Goal: Task Accomplishment & Management: Manage account settings

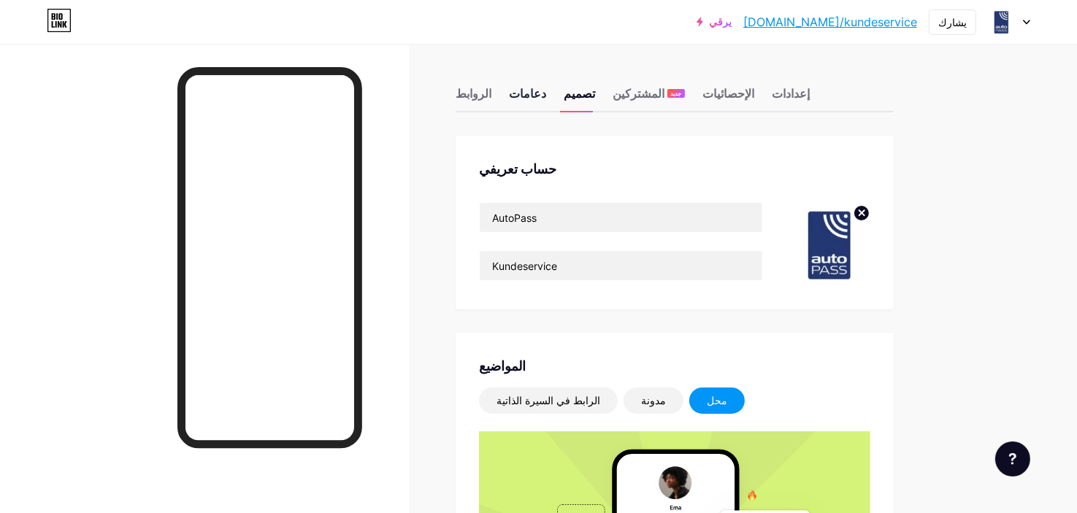
click at [518, 90] on font "دعامات" at bounding box center [527, 93] width 37 height 15
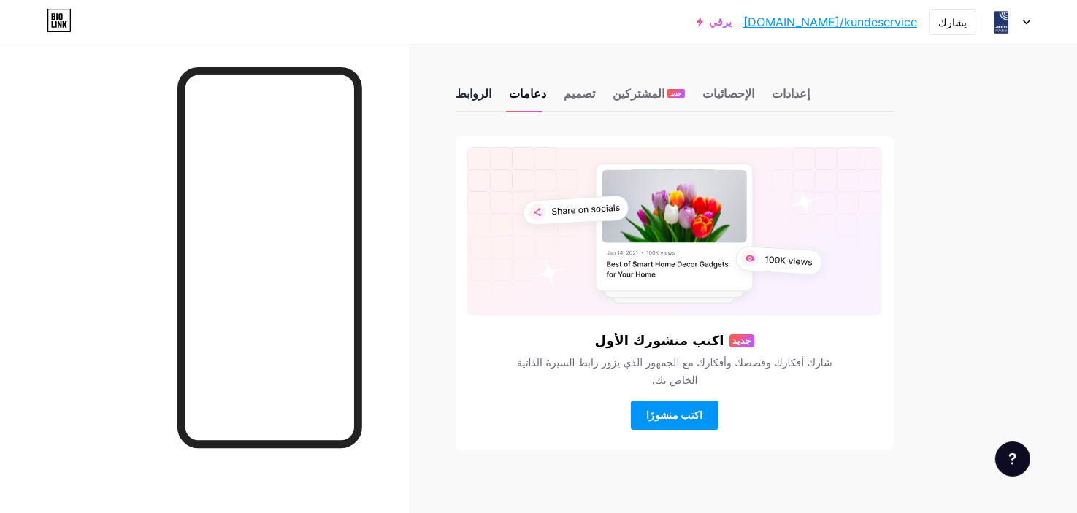
click at [472, 96] on font "الروابط" at bounding box center [474, 93] width 36 height 15
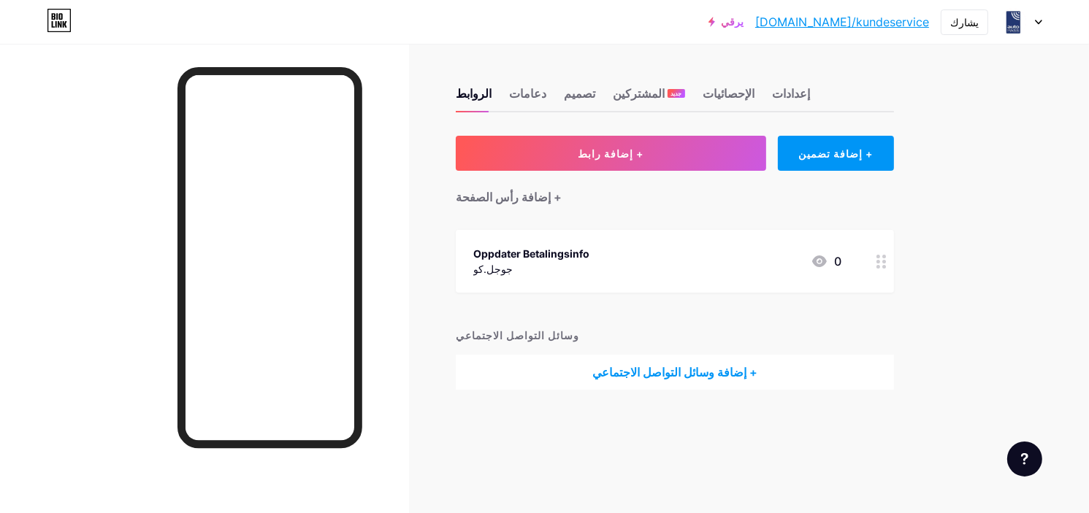
click at [663, 376] on font "+ إضافة وسائل التواصل الاجتماعي" at bounding box center [674, 372] width 165 height 15
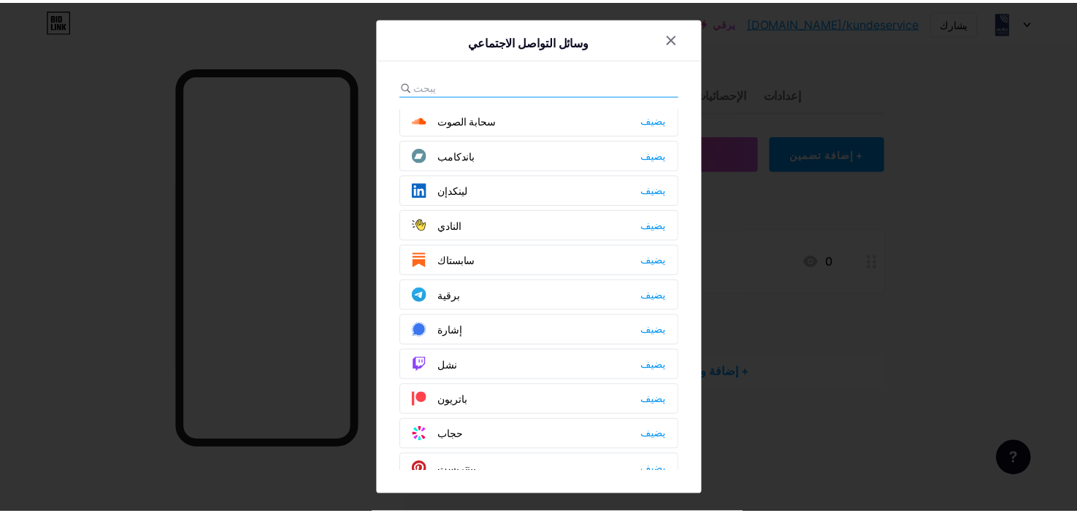
scroll to position [451, 0]
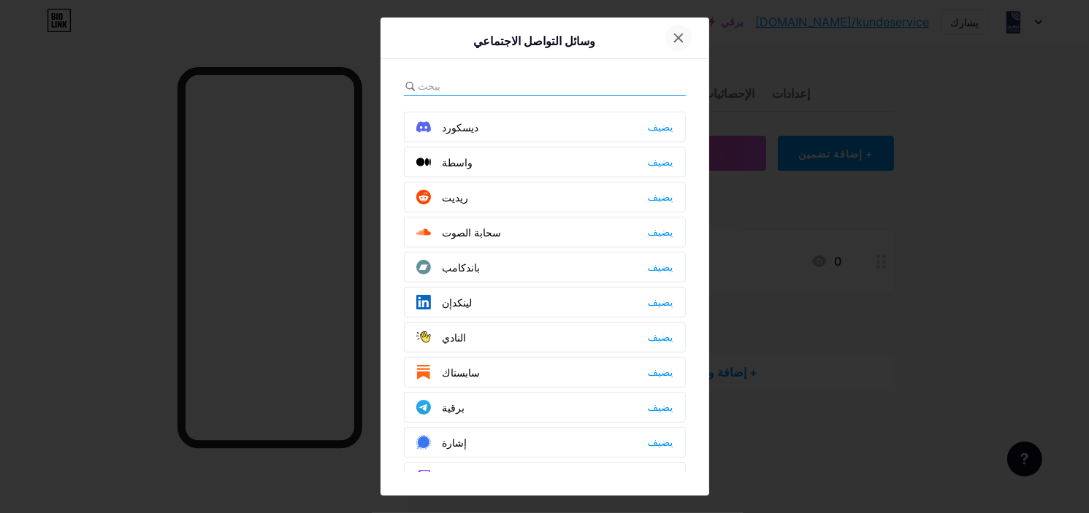
click at [665, 40] on div at bounding box center [678, 38] width 26 height 26
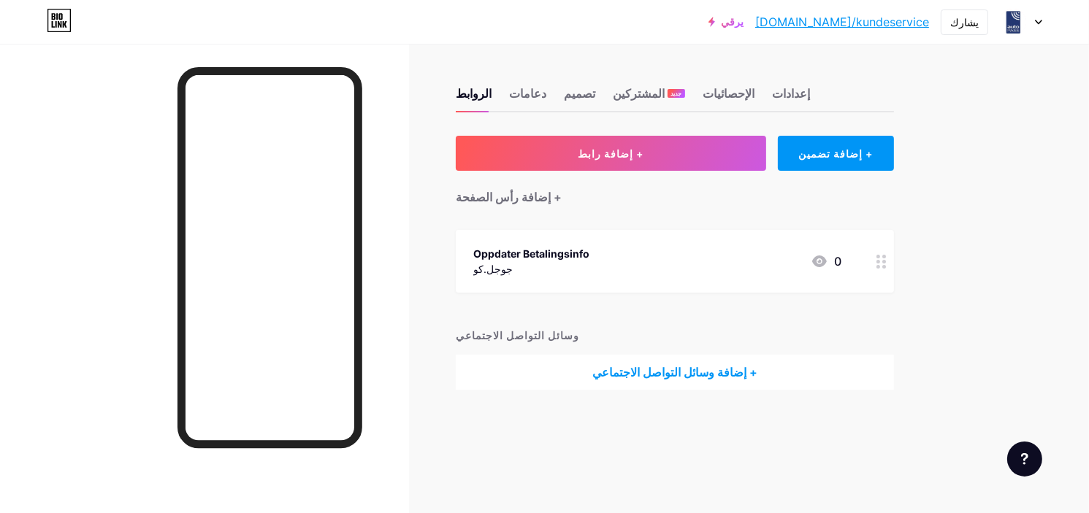
click at [882, 265] on icon at bounding box center [881, 262] width 10 height 14
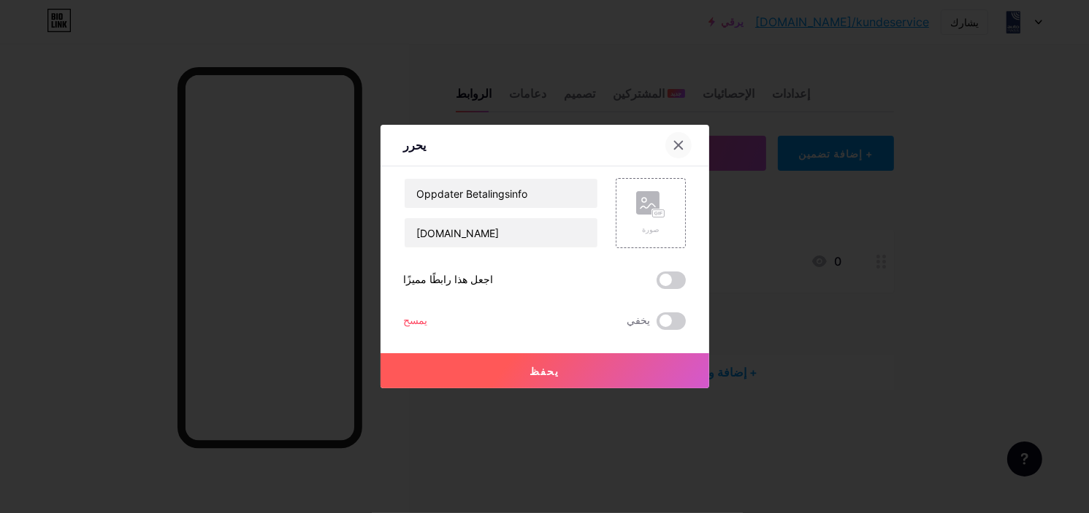
click at [678, 137] on div at bounding box center [678, 145] width 26 height 26
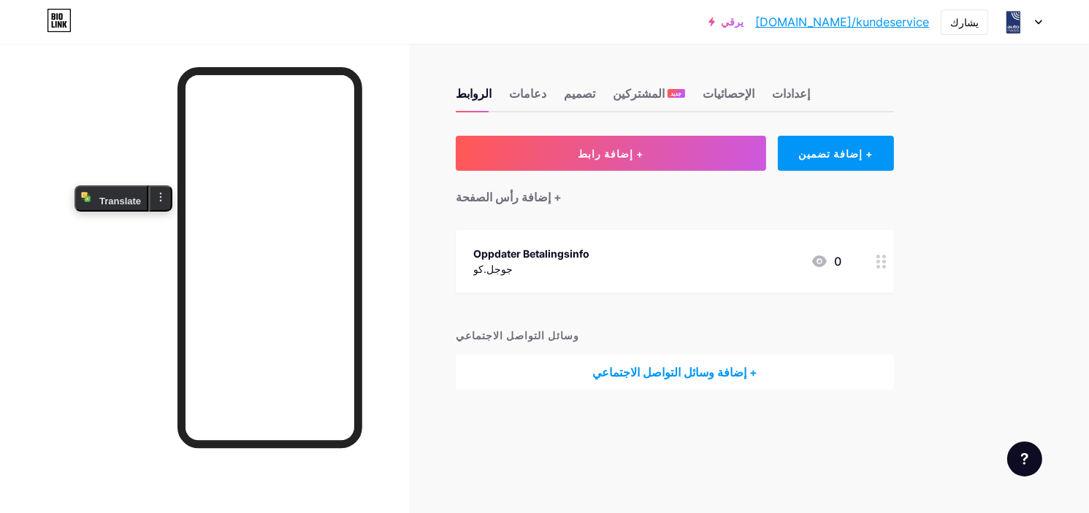
click at [1038, 20] on icon at bounding box center [1038, 22] width 7 height 5
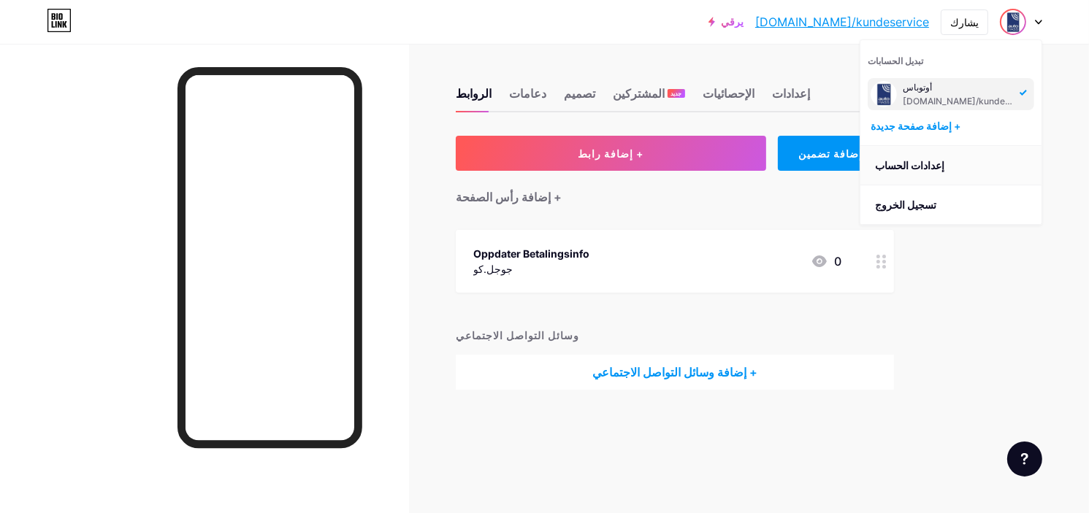
click at [940, 164] on font "إعدادات الحساب" at bounding box center [909, 165] width 69 height 12
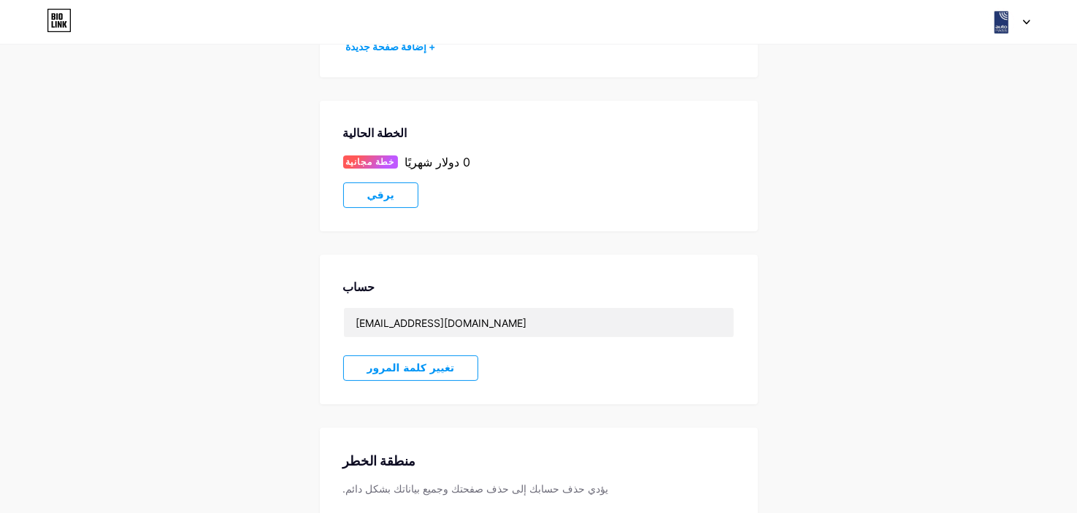
scroll to position [55, 0]
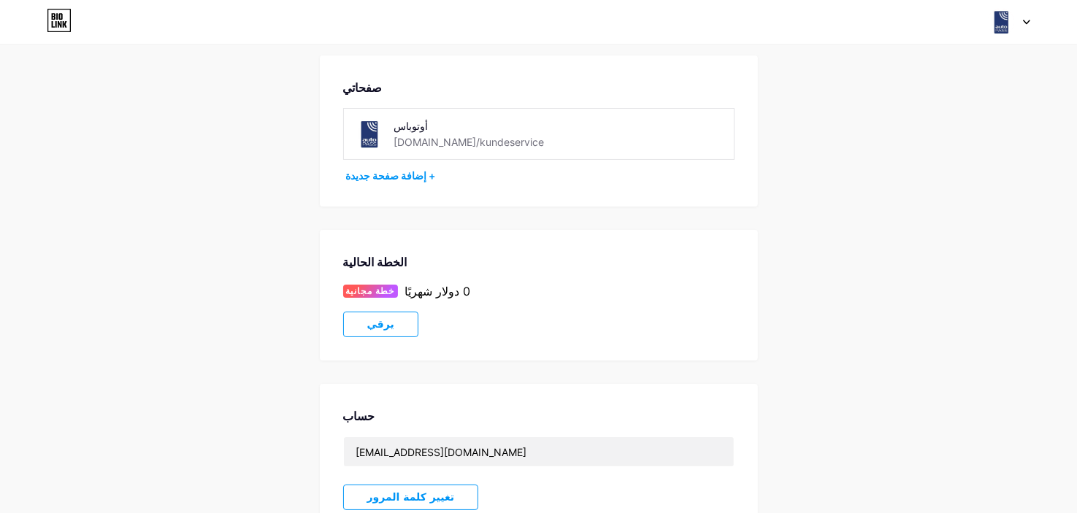
click at [1019, 20] on div at bounding box center [1009, 22] width 42 height 26
click at [888, 160] on font "لوحة القيادة" at bounding box center [887, 165] width 49 height 12
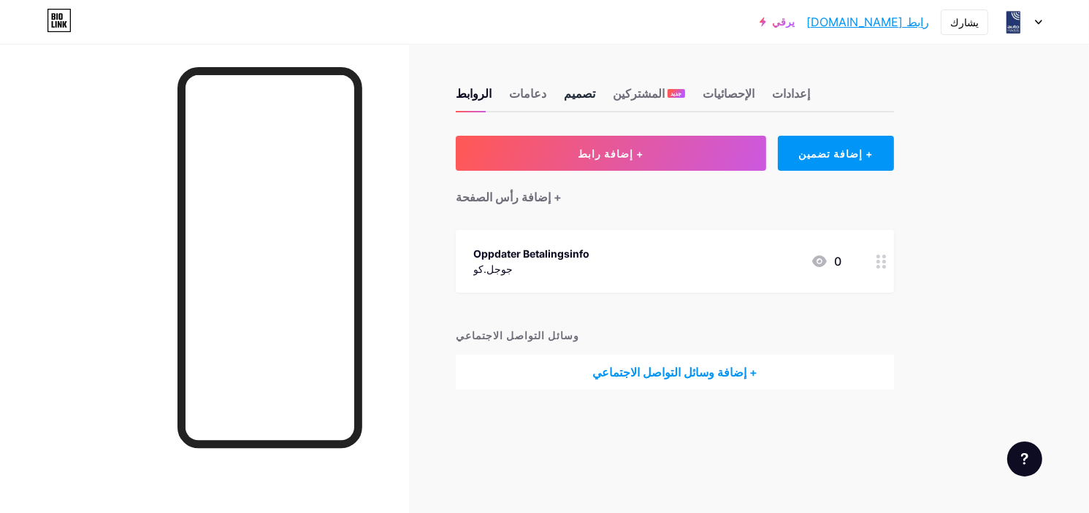
click at [564, 87] on font "تصميم" at bounding box center [579, 93] width 31 height 15
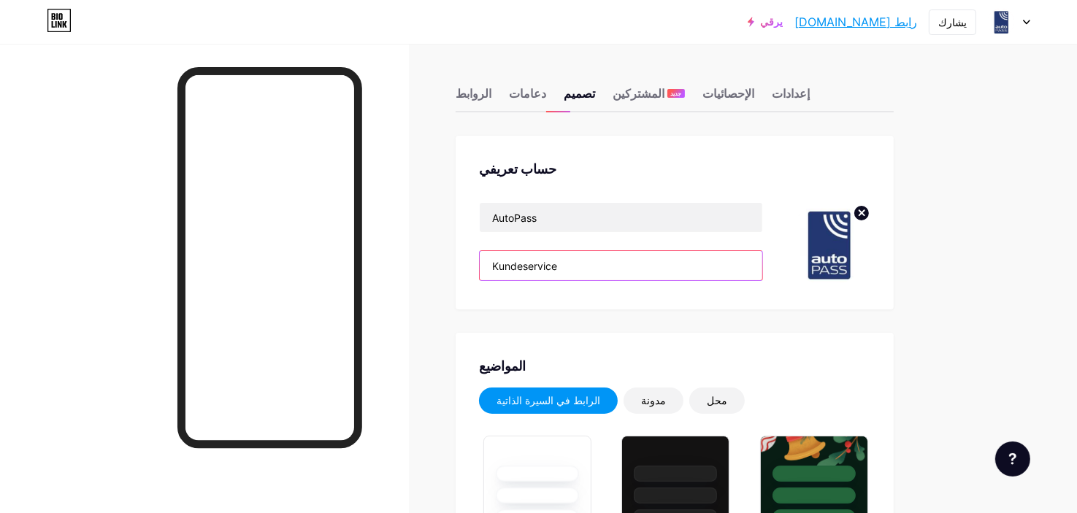
type input "#213a82"
type input "#000000"
type input "#ffffff"
drag, startPoint x: 602, startPoint y: 258, endPoint x: 481, endPoint y: 257, distance: 120.5
click at [481, 257] on input "Kundeservice" at bounding box center [621, 265] width 283 height 29
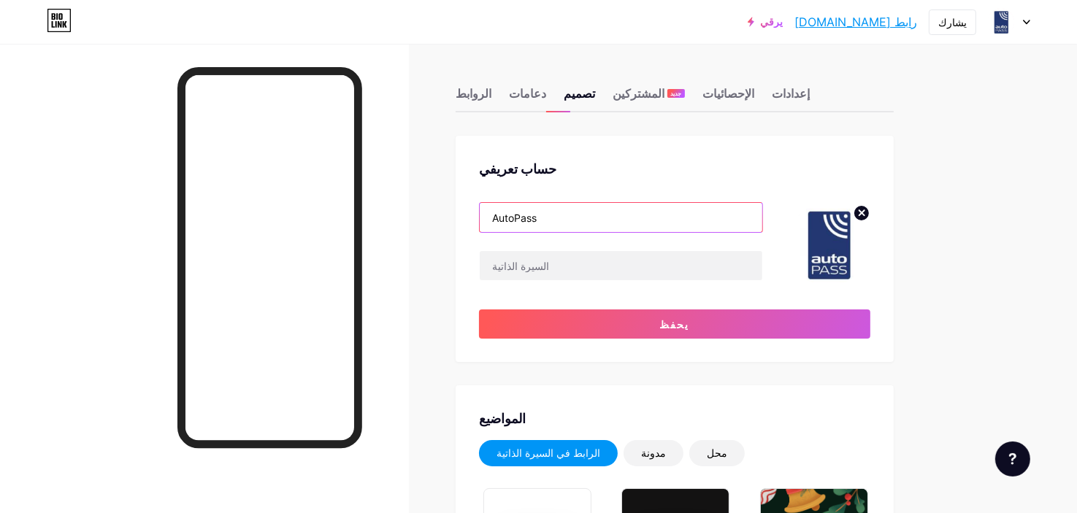
click at [534, 221] on input "AutoPass" at bounding box center [621, 217] width 283 height 29
paste input "For å sikre at tjenestene dine fortsetter uten avbrudd, ber vi deg om å oppdate…"
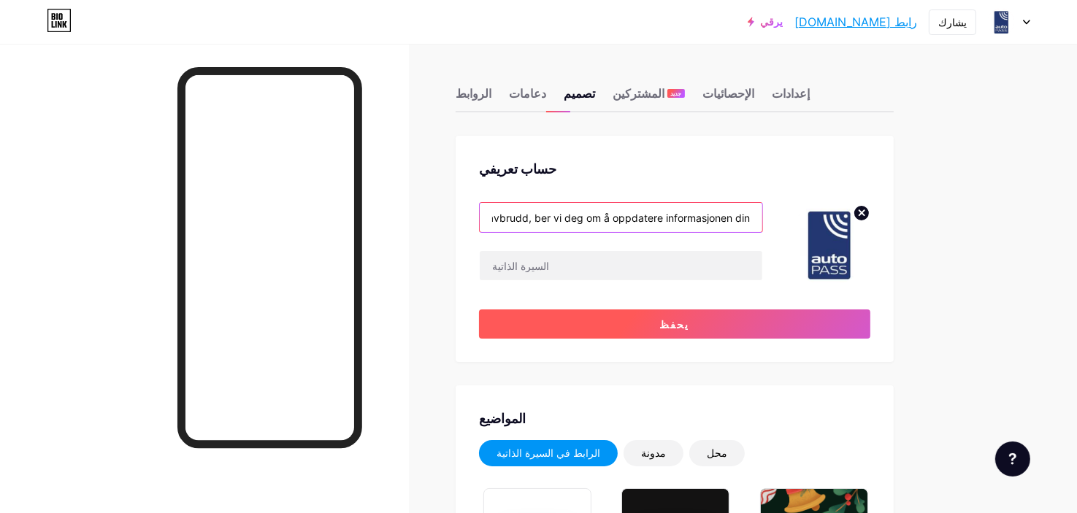
type input "For å sikre at tjenestene dine fortsetter uten avbrudd, ber vi deg om å oppdate…"
click at [666, 321] on font "يحفظ" at bounding box center [675, 324] width 30 height 12
type input "#213a82"
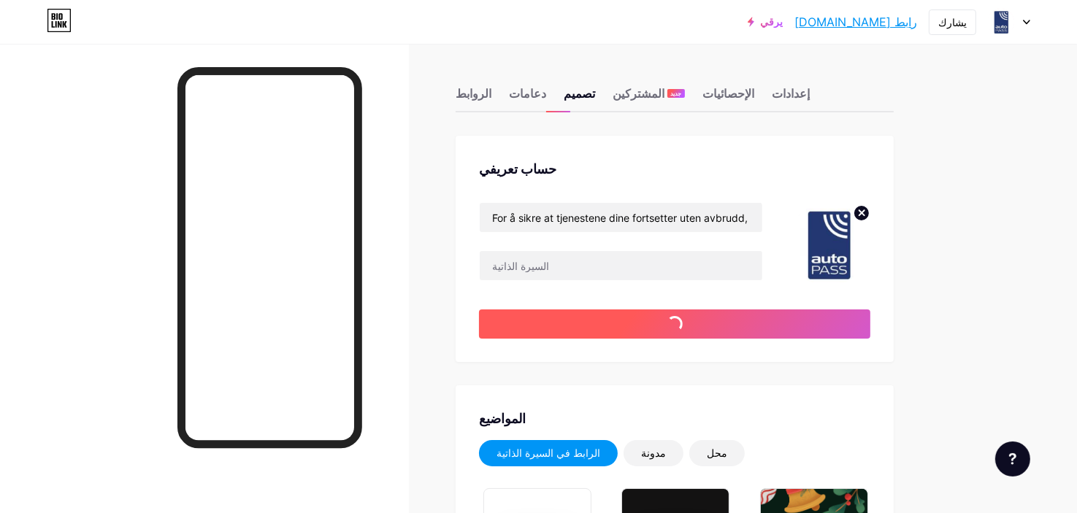
type input "#000000"
type input "#ffffff"
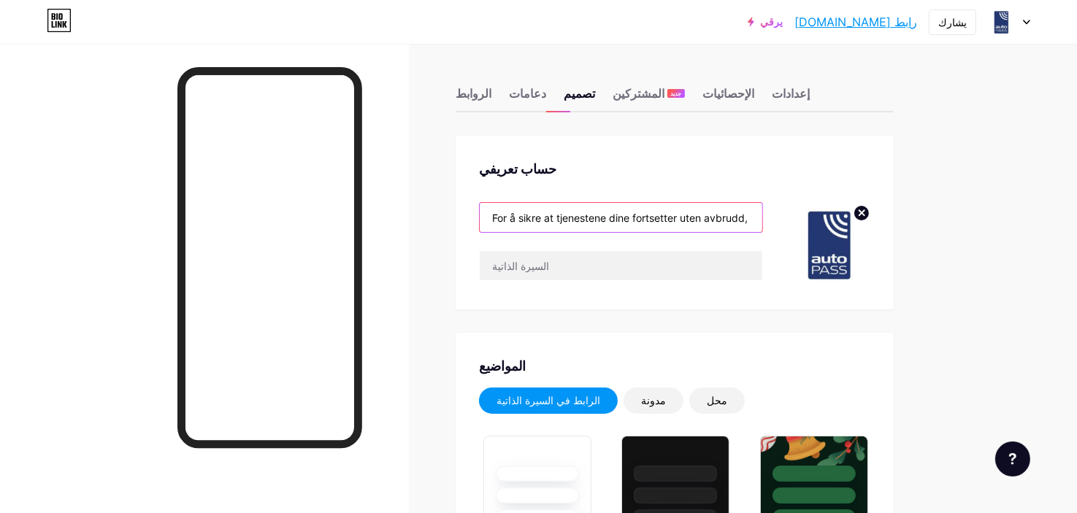
click at [563, 229] on input "For å sikre at tjenestene dine fortsetter uten avbrudd, ber vi deg om å oppdate…" at bounding box center [621, 217] width 283 height 29
paste input "lor ips: dolor sita con adip eli seddo: eiusmod tempori - utla etdol magna aliq…"
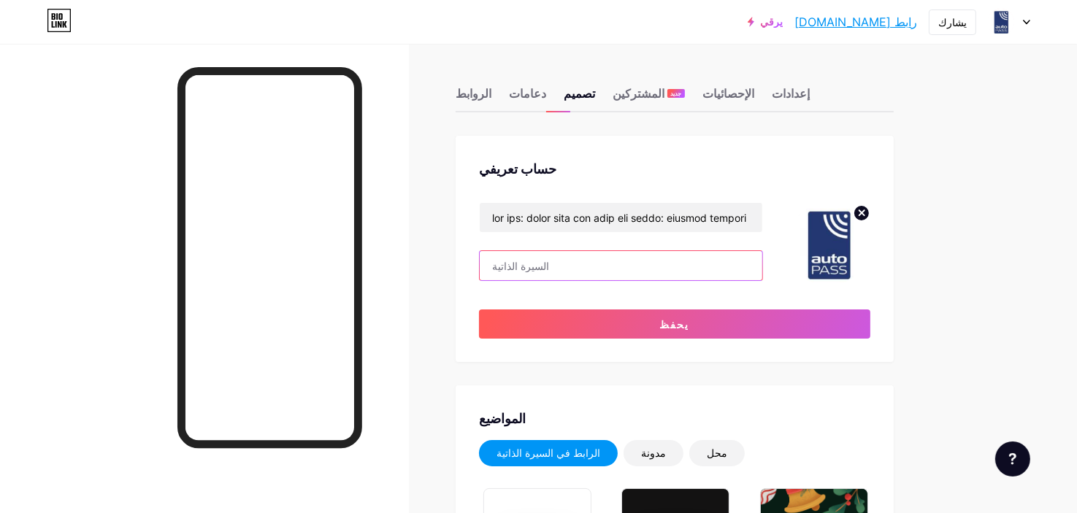
click at [564, 251] on input "text" at bounding box center [621, 265] width 283 height 29
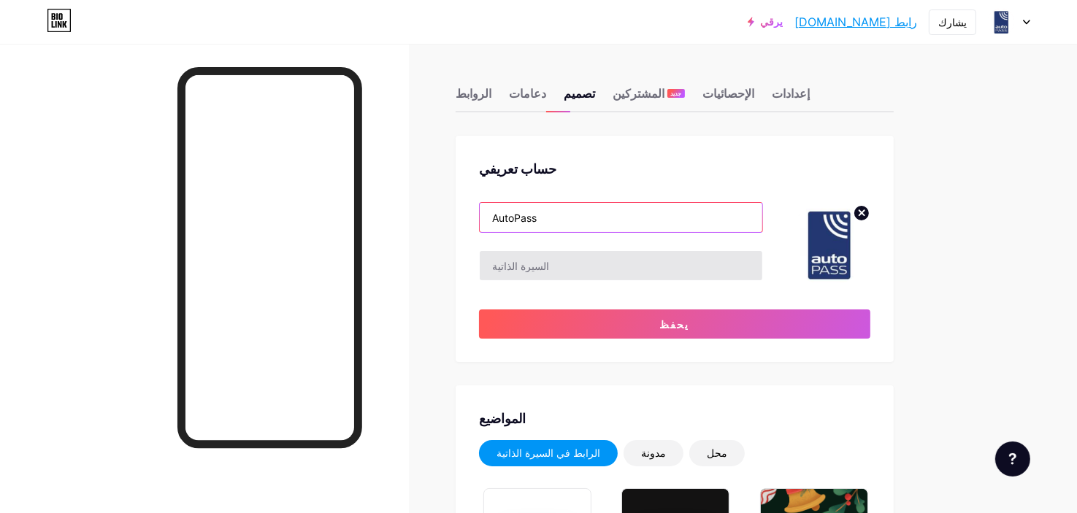
type input "AutoPass"
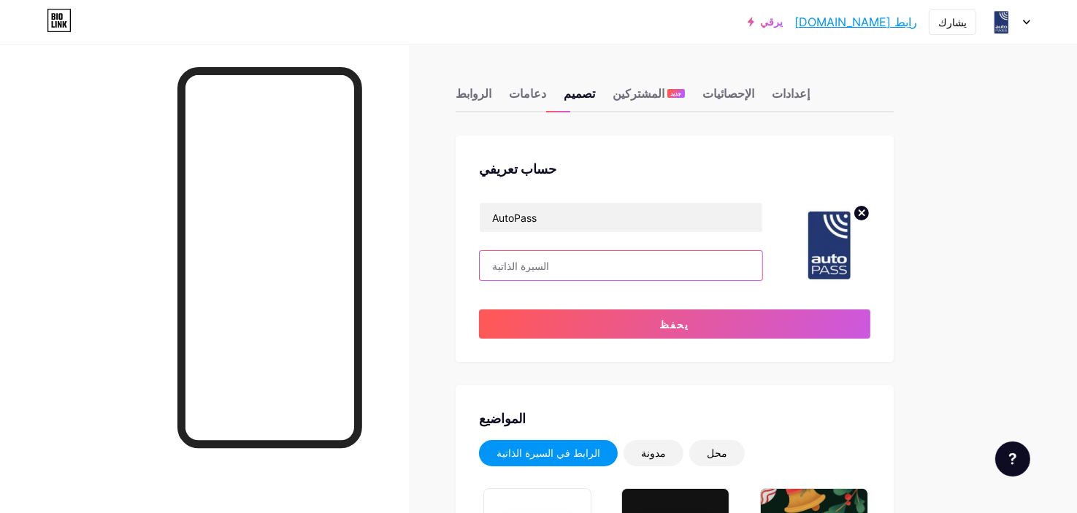
click at [576, 268] on input "text" at bounding box center [621, 265] width 283 height 29
paste input "أنت قلت: [PERSON_NAME] had ness آخر تذكير: الإجراء المطلوب - يرجى تحديث طريقة ا…"
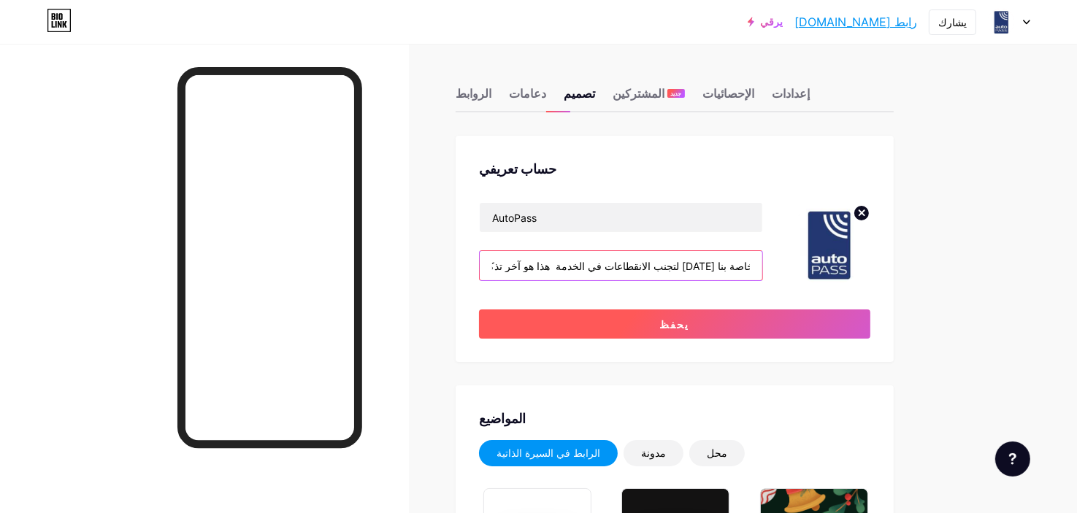
type input "أنت قلت: [PERSON_NAME] had ness آخر تذكير: الإجراء المطلوب - يرجى تحديث طريقة ا…"
click at [600, 315] on button "يحفظ" at bounding box center [674, 324] width 391 height 29
click at [697, 315] on button "يحفظ" at bounding box center [674, 324] width 391 height 29
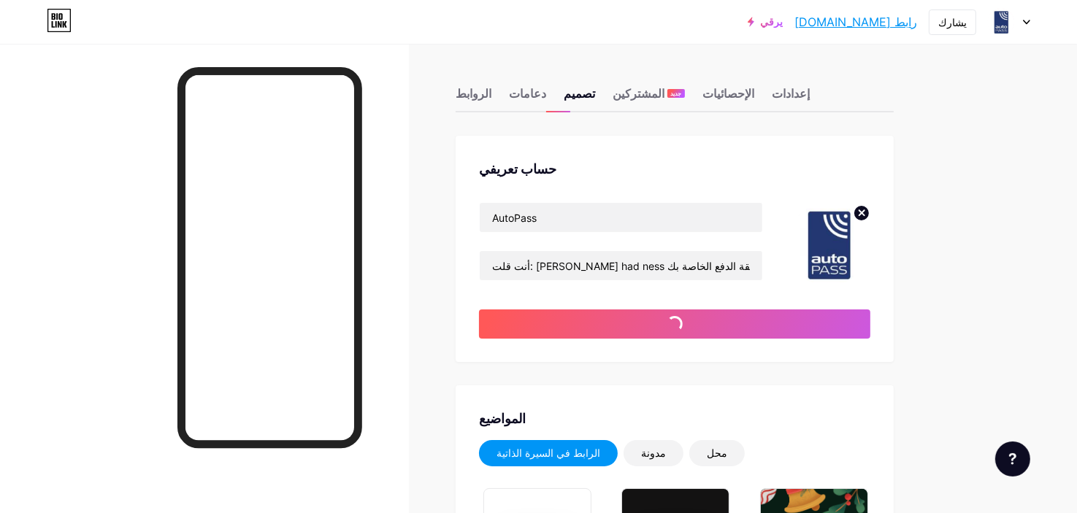
type input "#213a82"
type input "#000000"
type input "#ffffff"
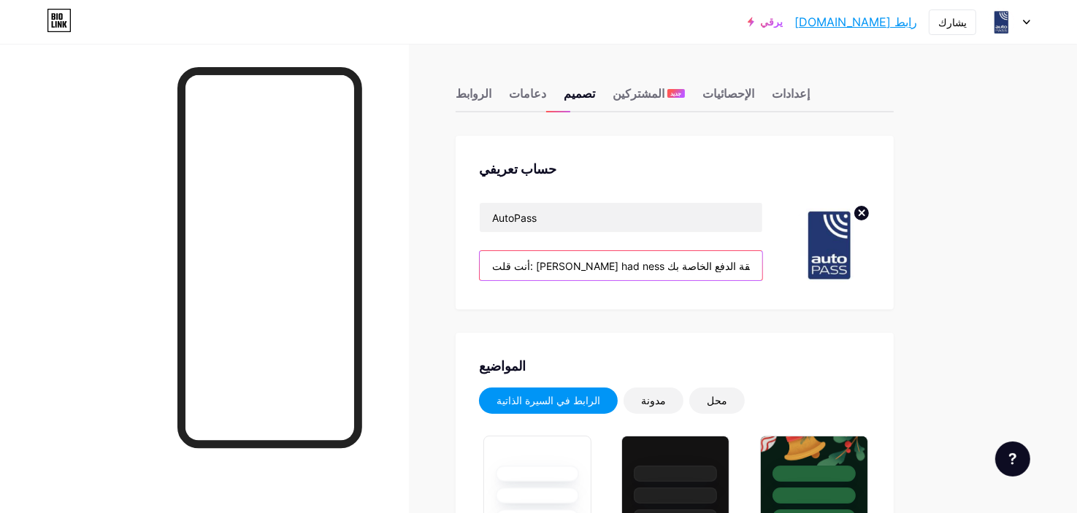
click at [526, 273] on input "أنت قلت: [PERSON_NAME] had ness آخر تذكير: الإجراء المطلوب - يرجى تحديث طريقة ا…" at bounding box center [621, 265] width 283 height 29
paste input "For å sikre at våre tjenester fortsetter uten avbrudd, ber vi deg oppdatere inf…"
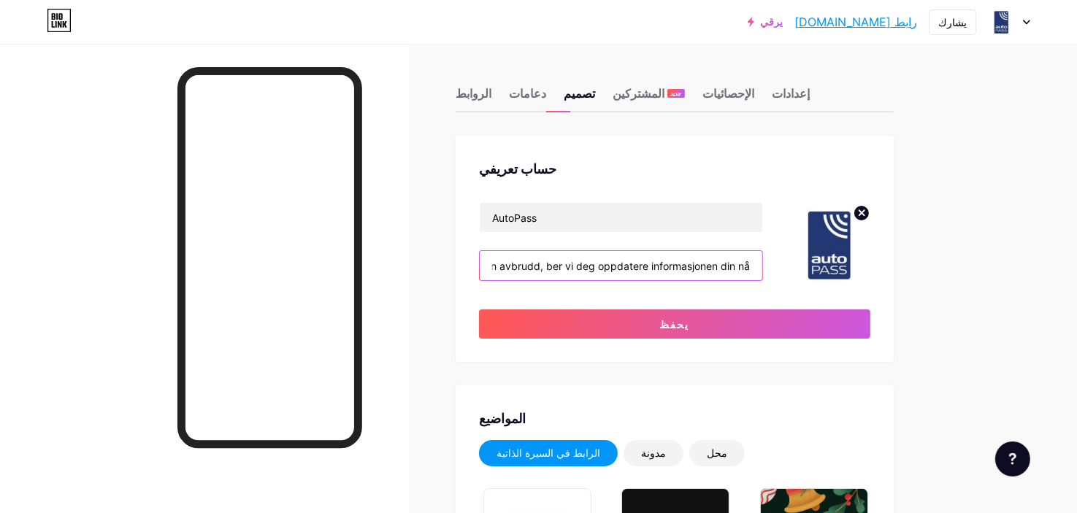
type input "For å sikre at våre tjenester fortsetter uten avbrudd, ber vi deg oppdatere inf…"
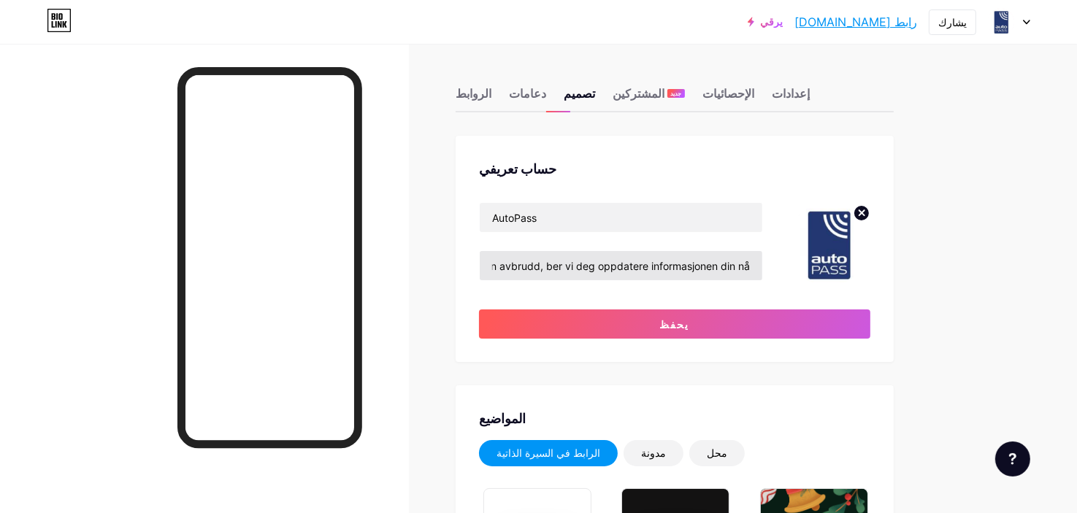
scroll to position [0, 0]
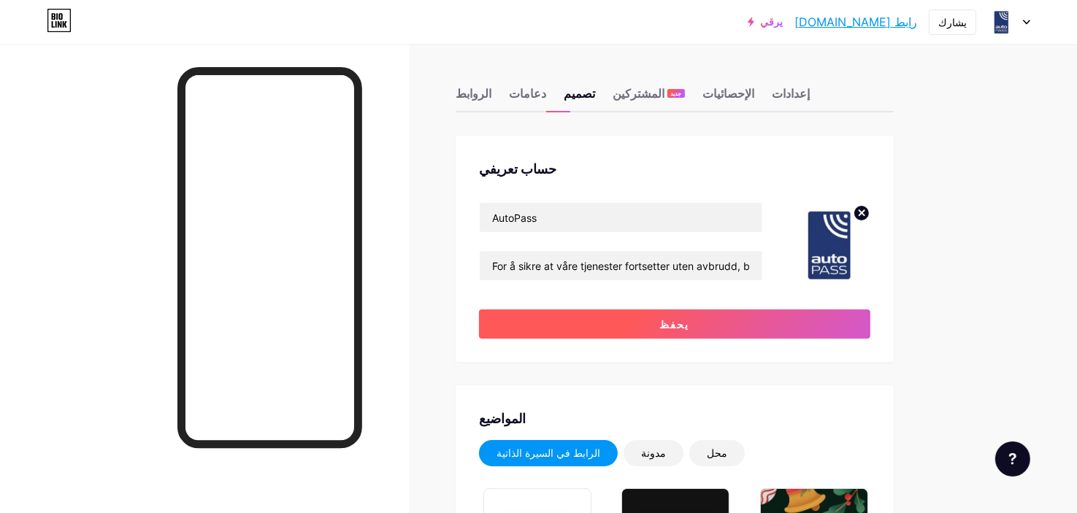
click at [564, 323] on button "يحفظ" at bounding box center [674, 324] width 391 height 29
type input "#213a82"
type input "#000000"
type input "#ffffff"
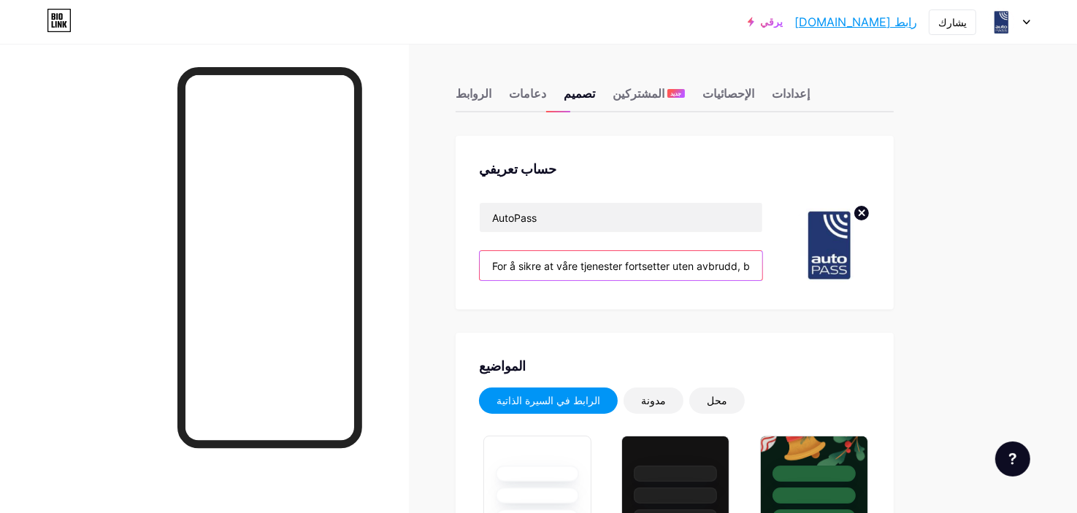
click at [753, 265] on input "For å sikre at våre tjenester fortsetter uten avbrudd, ber vi deg oppdatere inf…" at bounding box center [621, 265] width 283 height 29
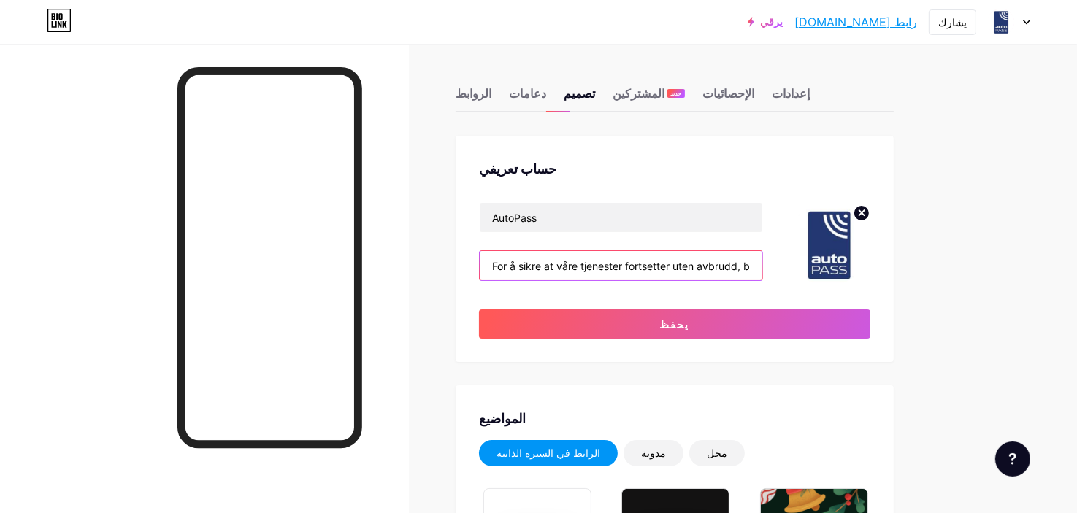
paste input "[URL][DOMAIN_NAME]"
click at [756, 267] on input "For å sikre at våre tjenester fortsetter uten avbrudd, ber vi deg oppdatere inf…" at bounding box center [621, 265] width 283 height 29
drag, startPoint x: 743, startPoint y: 267, endPoint x: 815, endPoint y: 254, distance: 72.6
click at [815, 254] on div "AutoPass For å sikre at våre tjenester fortsetter uten avbrudd, ber vi deg oppd…" at bounding box center [674, 244] width 391 height 84
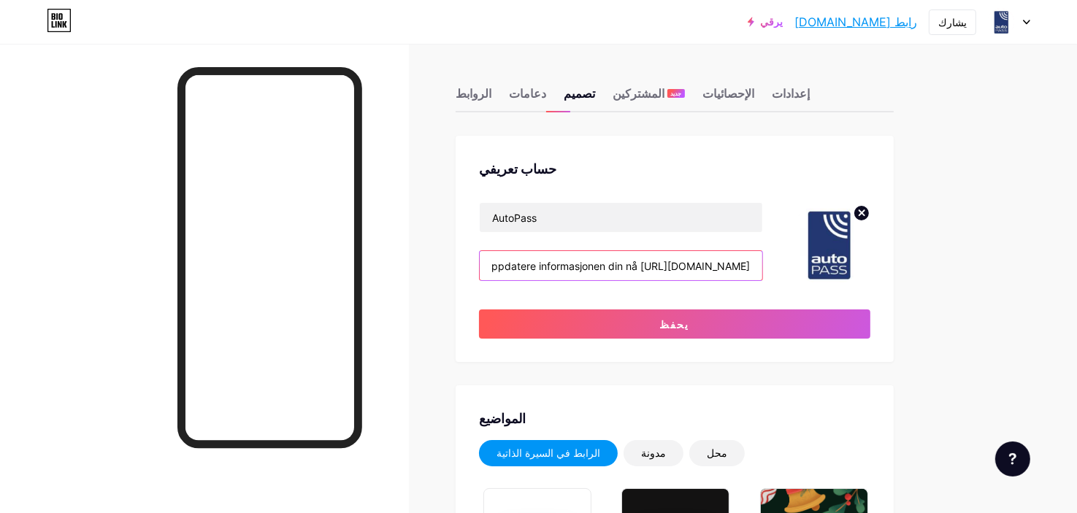
click at [754, 265] on input "For å sikre at våre tjenester fortsetter uten avbrudd, ber vi deg oppdatere inf…" at bounding box center [621, 265] width 283 height 29
drag, startPoint x: 621, startPoint y: 266, endPoint x: 775, endPoint y: 254, distance: 155.2
click at [775, 254] on div "AutoPass For å sikre at våre tjenester fortsetter uten avbrudd, ber vi deg oppd…" at bounding box center [674, 244] width 391 height 84
paste input "[URL][DOMAIN_NAME]"
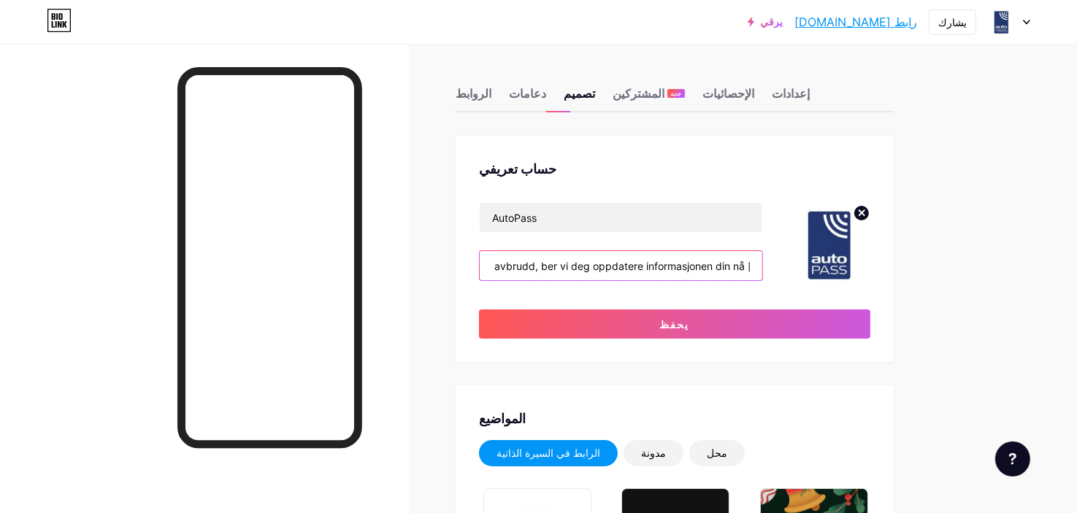
scroll to position [0, 342]
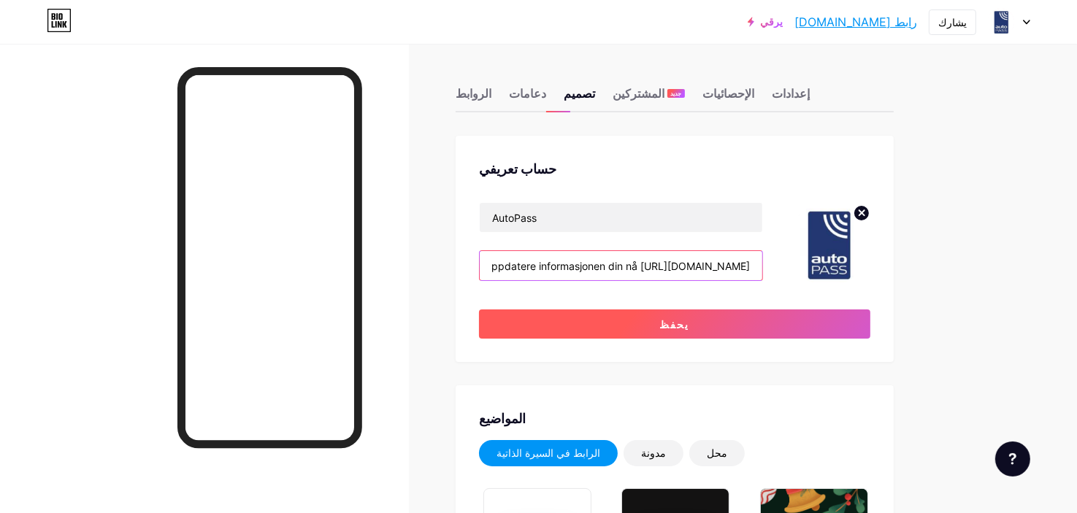
type input "For å sikre at våre tjenester fortsetter uten avbrudd, ber vi deg oppdatere inf…"
click at [736, 323] on button "يحفظ" at bounding box center [674, 324] width 391 height 29
click at [731, 325] on button "يحفظ" at bounding box center [674, 324] width 391 height 29
type input "#213a82"
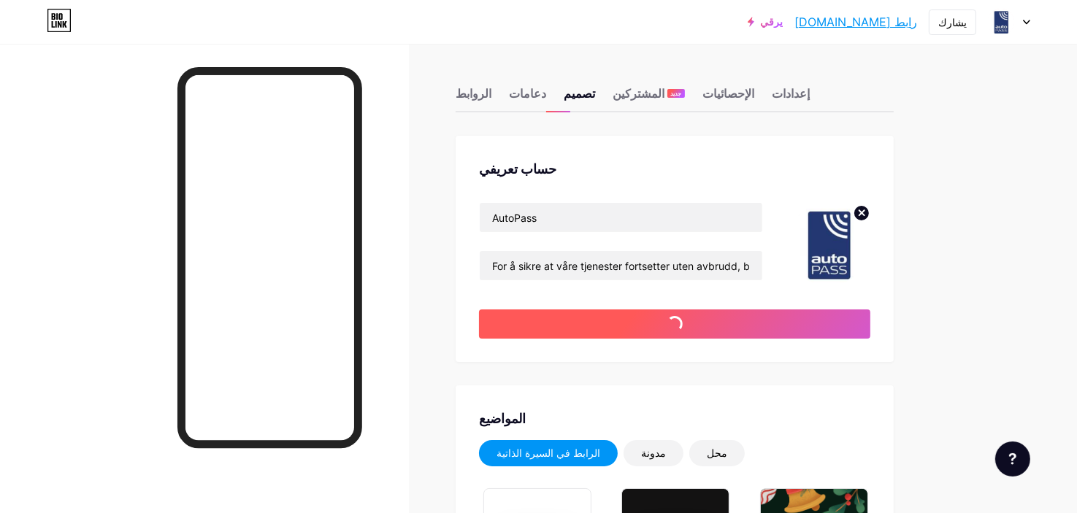
type input "#000000"
type input "#ffffff"
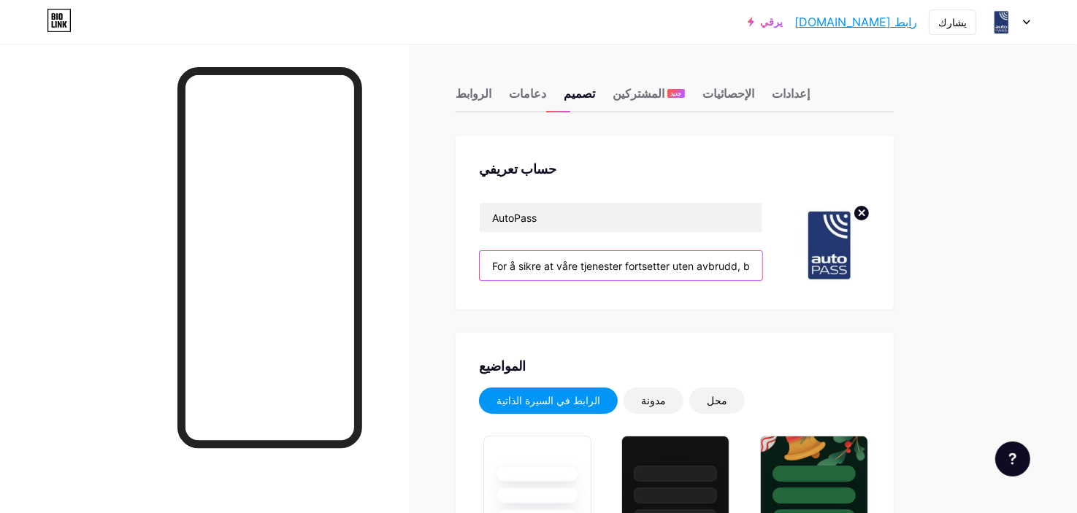
scroll to position [0, 342]
drag, startPoint x: 702, startPoint y: 262, endPoint x: 778, endPoint y: 251, distance: 76.7
click at [778, 251] on div "AutoPass For å sikre at våre tjenester fortsetter uten avbrudd, ber vi deg oppd…" at bounding box center [674, 244] width 391 height 84
click at [704, 262] on input "For å sikre at våre tjenester fortsetter uten avbrudd, ber vi deg oppdatere inf…" at bounding box center [621, 265] width 283 height 29
drag, startPoint x: 608, startPoint y: 265, endPoint x: 821, endPoint y: 250, distance: 213.0
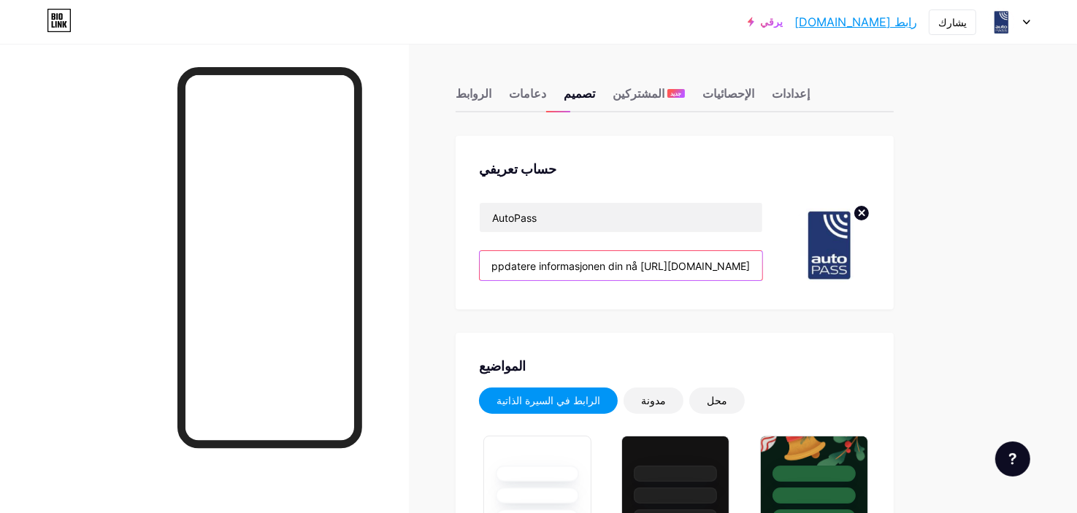
click at [821, 250] on div "AutoPass For å sikre at våre tjenester fortsetter uten avbrudd, ber vi deg oppd…" at bounding box center [674, 244] width 391 height 84
drag, startPoint x: 751, startPoint y: 266, endPoint x: 856, endPoint y: 265, distance: 105.1
click at [856, 265] on div "AutoPass For å sikre at våre tjenester fortsetter uten avbrudd, ber vi deg oppd…" at bounding box center [674, 244] width 391 height 84
click at [717, 265] on input "For å sikre at våre tjenester fortsetter uten avbrudd, ber vi deg oppdatere inf…" at bounding box center [621, 265] width 283 height 29
drag, startPoint x: 611, startPoint y: 267, endPoint x: 885, endPoint y: 267, distance: 273.8
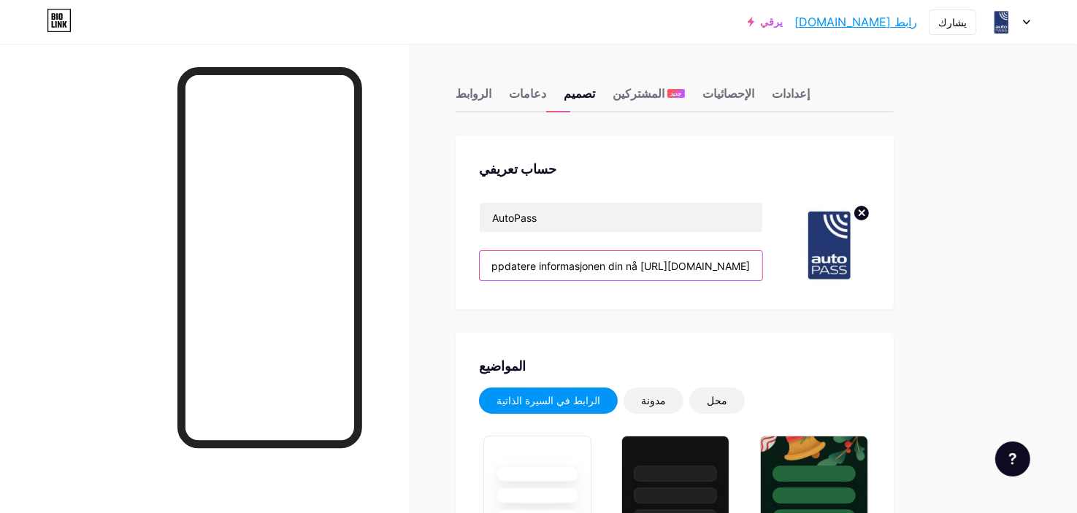
click at [885, 267] on div "حساب تعريفي AutoPass For å sikre at våre tjenester fortsetter uten avbrudd, ber…" at bounding box center [675, 223] width 438 height 174
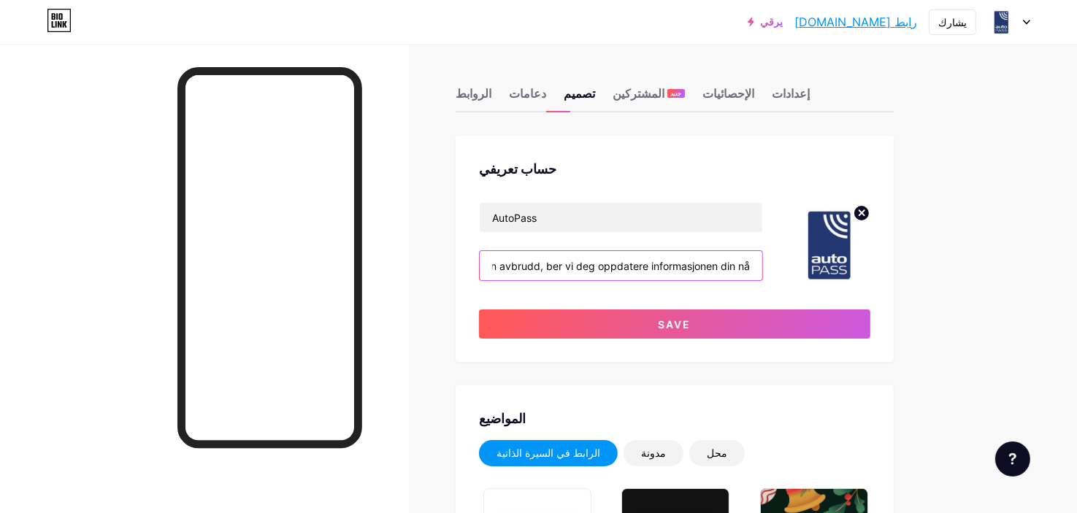
scroll to position [0, 199]
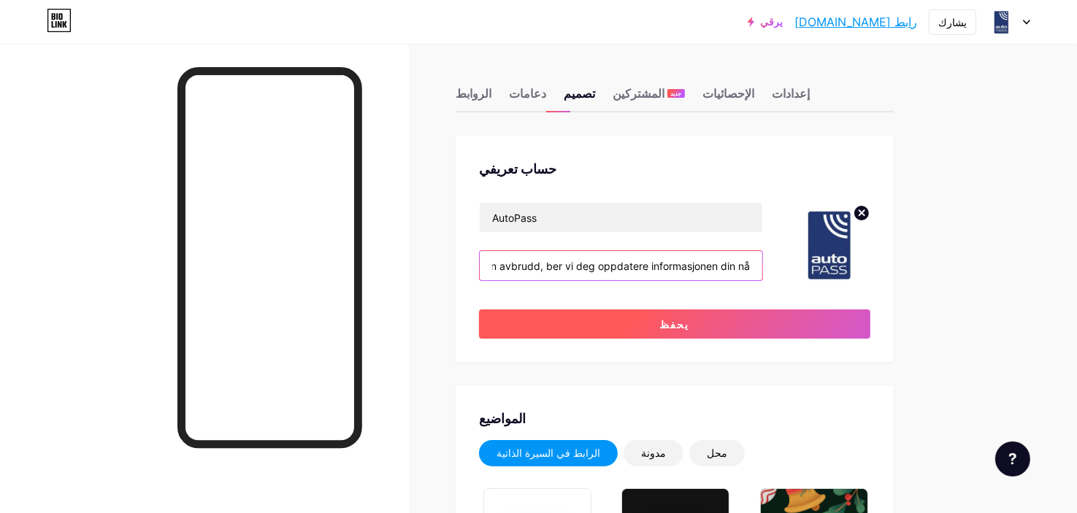
type input "For å sikre at våre tjenester fortsetter uten avbrudd, ber vi deg oppdatere inf…"
click at [635, 310] on button "يحفظ" at bounding box center [674, 324] width 391 height 29
type input "#213a82"
type input "#000000"
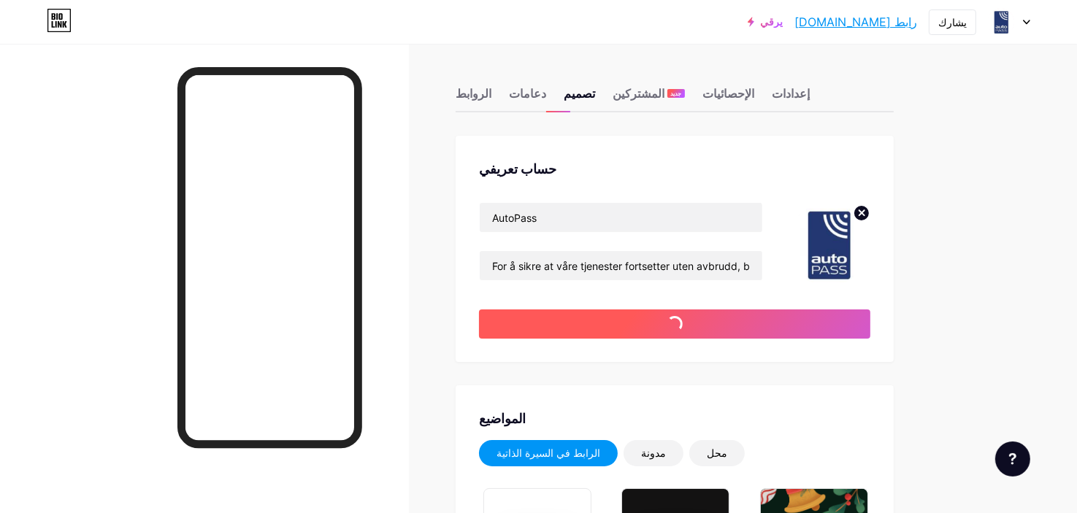
type input "#ffffff"
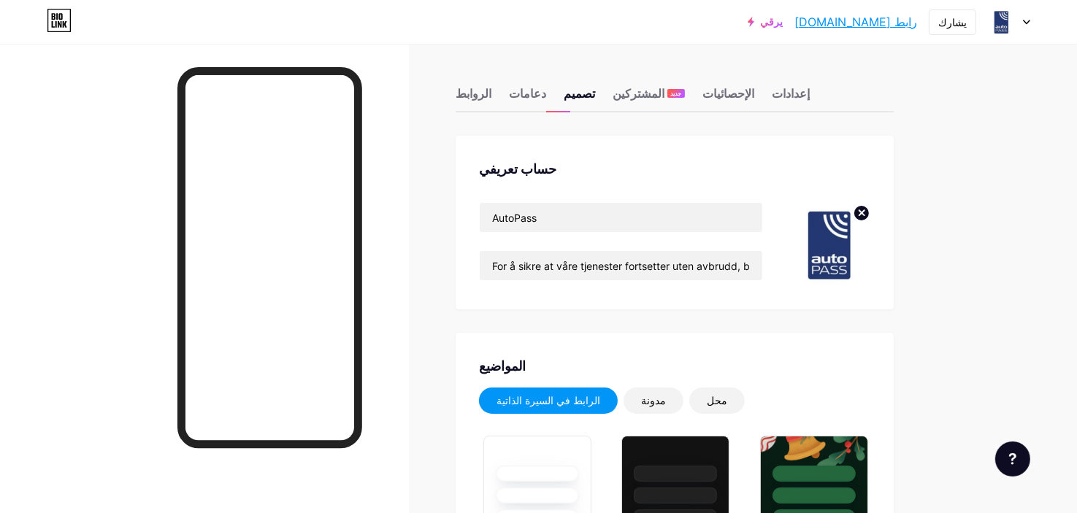
click at [832, 21] on font "رابط [DOMAIN_NAME]" at bounding box center [855, 22] width 123 height 15
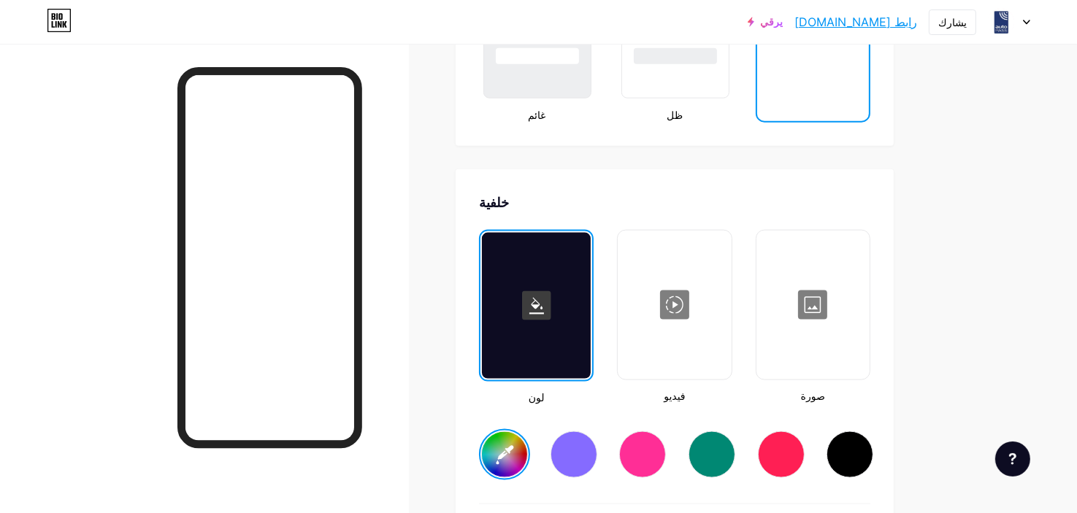
scroll to position [1947, 0]
